Goal: Find specific page/section

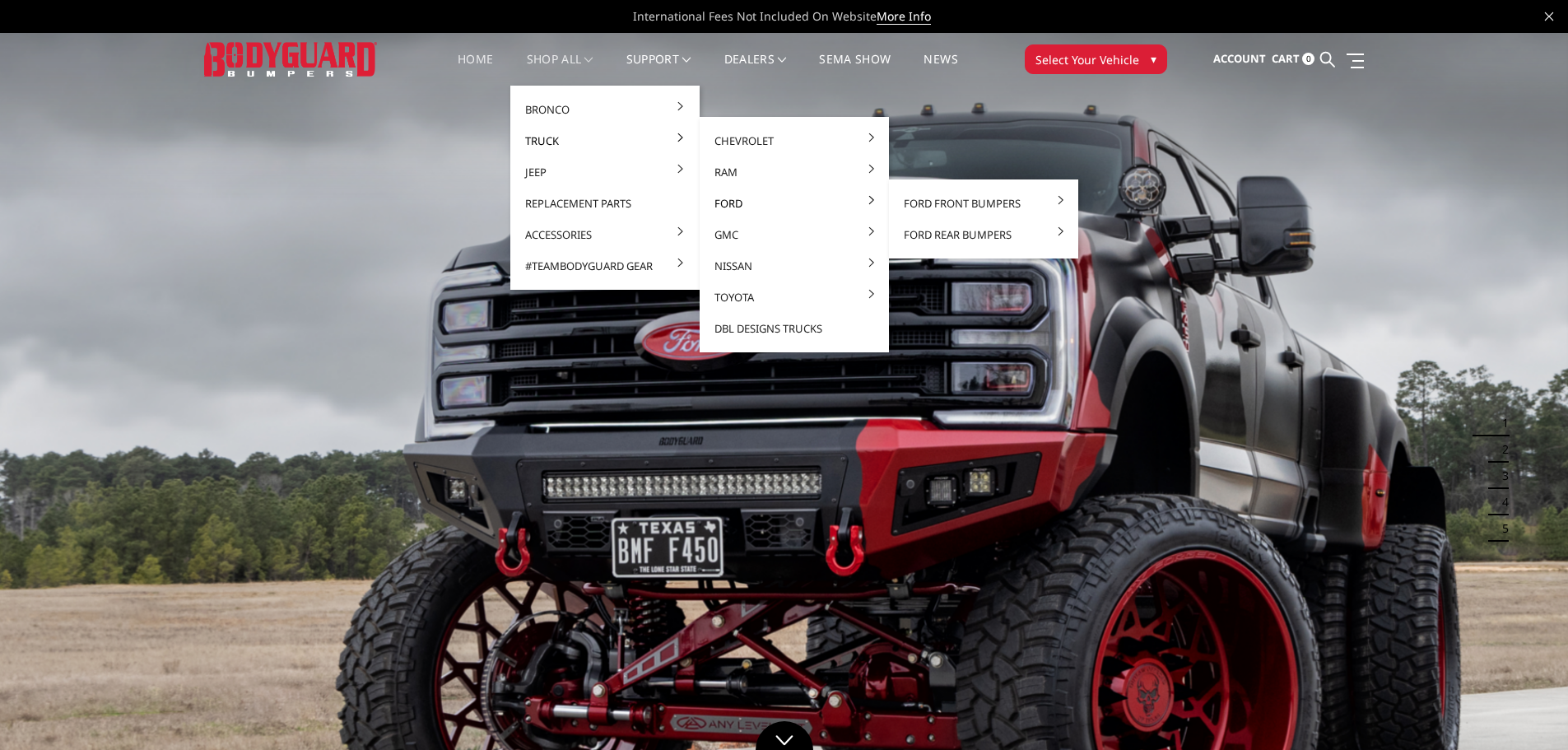
click at [733, 202] on link "Ford" at bounding box center [794, 203] width 177 height 31
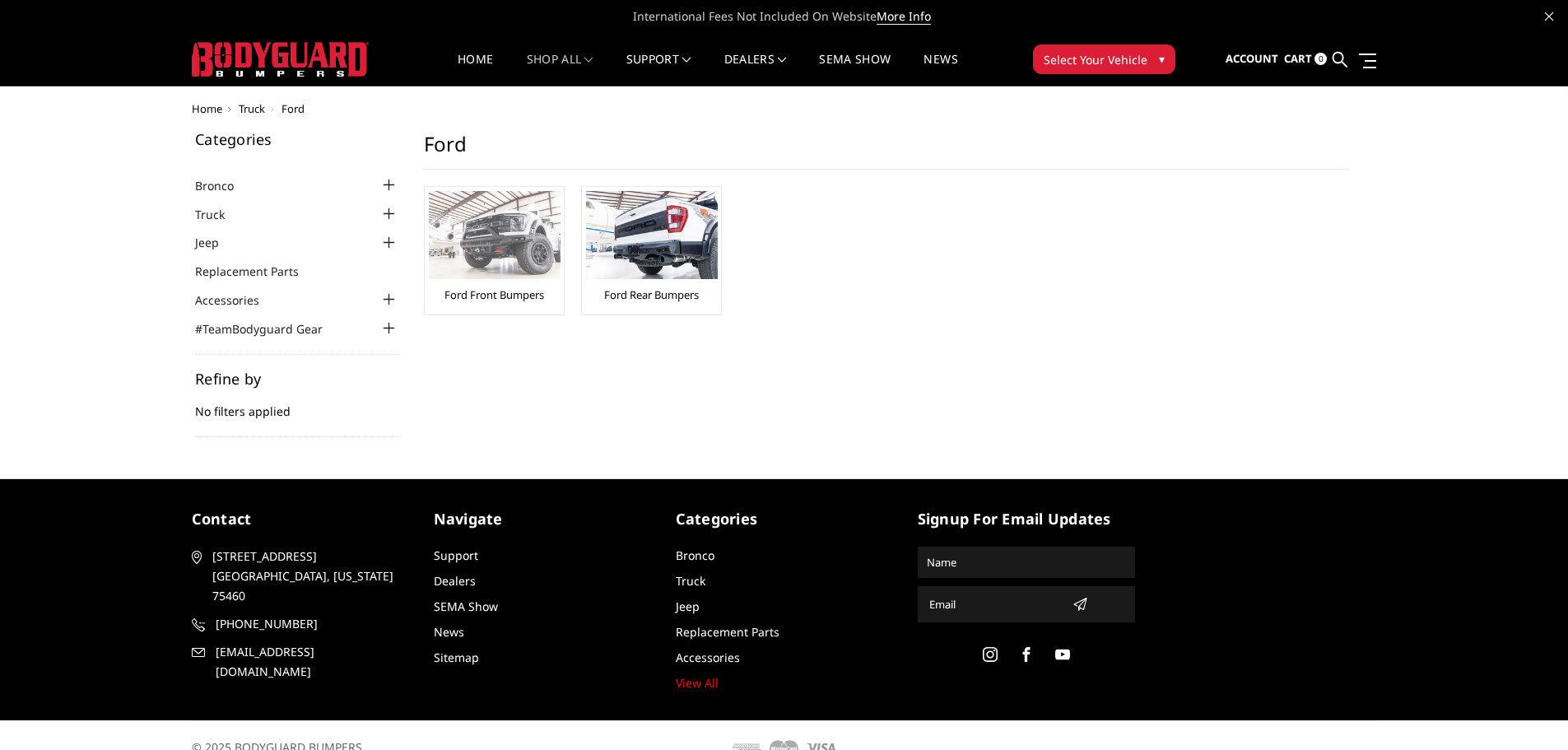
click at [471, 228] on img at bounding box center [494, 235] width 131 height 88
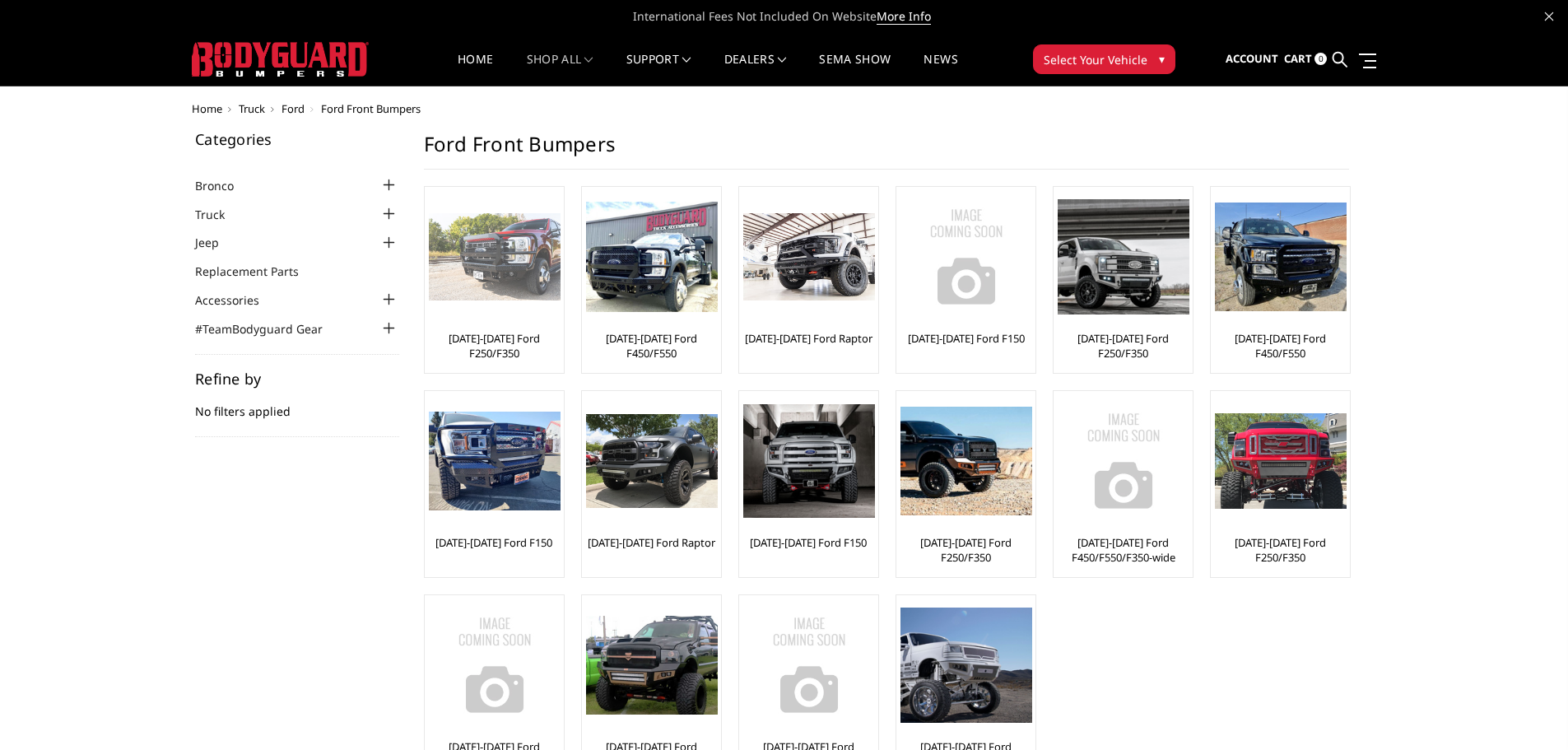
click at [488, 270] on img at bounding box center [494, 257] width 131 height 88
